Goal: Navigation & Orientation: Find specific page/section

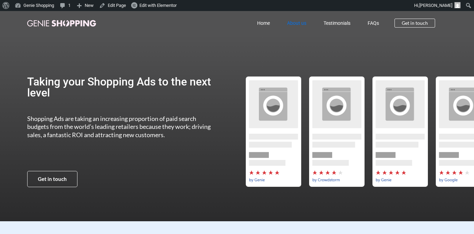
click at [291, 25] on link "About us" at bounding box center [296, 23] width 36 height 16
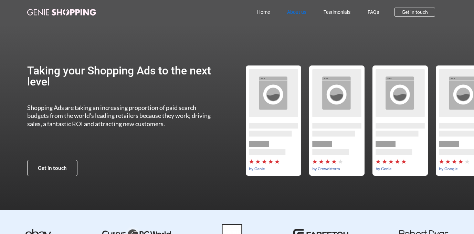
click at [299, 14] on link "About us" at bounding box center [296, 12] width 36 height 16
